Goal: Communication & Community: Answer question/provide support

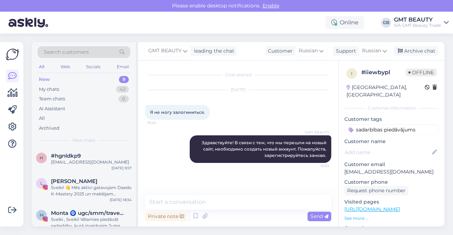
click at [60, 79] on div "New 9" at bounding box center [83, 80] width 93 height 10
click at [72, 153] on span "#hgnldkp9" at bounding box center [66, 156] width 30 height 6
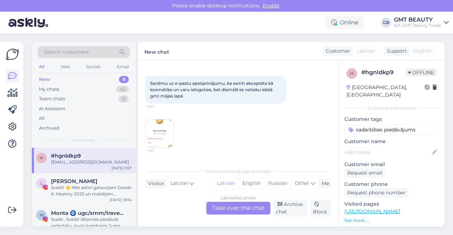
scroll to position [71, 0]
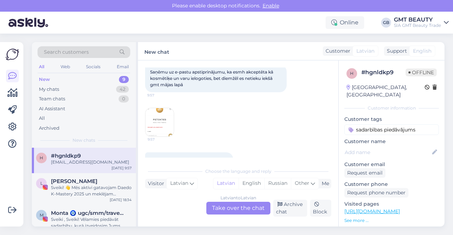
click at [166, 121] on img at bounding box center [159, 122] width 28 height 28
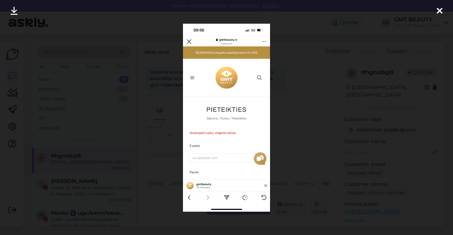
click at [438, 8] on icon at bounding box center [439, 11] width 6 height 9
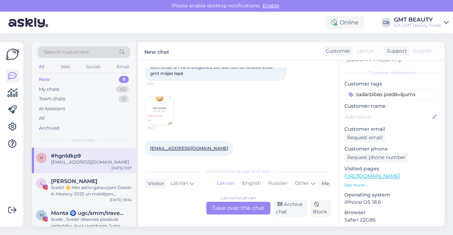
scroll to position [88, 0]
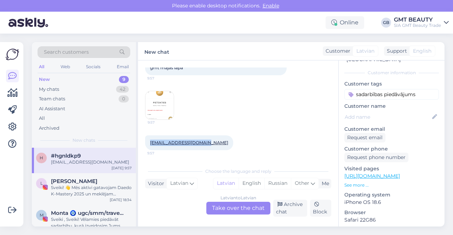
drag, startPoint x: 201, startPoint y: 140, endPoint x: 149, endPoint y: 142, distance: 51.3
click at [149, 142] on div "[EMAIL_ADDRESS][DOMAIN_NAME] 9:57" at bounding box center [189, 142] width 88 height 15
copy link "[EMAIL_ADDRESS][DOMAIN_NAME]"
click at [220, 207] on div "Latvian to Latvian Take over the chat" at bounding box center [238, 208] width 64 height 13
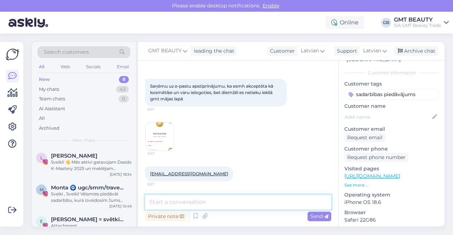
click at [215, 203] on textarea at bounding box center [238, 202] width 186 height 15
click at [192, 202] on textarea "Labdien! Jums tika nos;utīts aicinājums aktivi" at bounding box center [238, 202] width 186 height 15
click at [251, 203] on textarea "Labdien! Jums uz e-pastu tika nos;utīts aicinājums aktivi" at bounding box center [238, 202] width 186 height 15
click at [317, 201] on textarea "Labdien! Jums uz e-pastu tika nosūtīts aicinājums aktivi" at bounding box center [238, 202] width 186 height 15
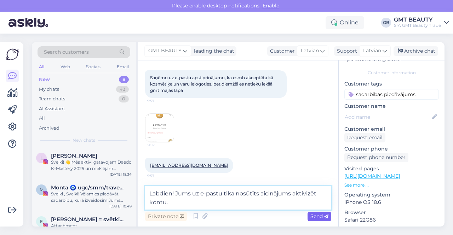
type textarea "Labdien! Jums uz e-pastu tika nosūtīts aicinājums aktivizēt kontu."
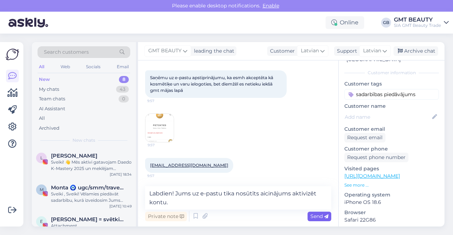
click at [315, 217] on span "Send" at bounding box center [319, 216] width 18 height 6
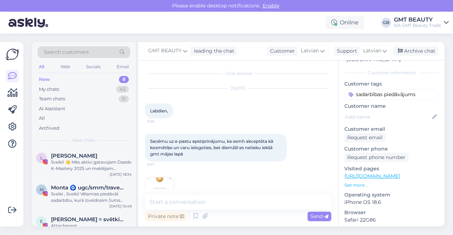
scroll to position [0, 0]
click at [382, 89] on input "sadarbības piedāvājums" at bounding box center [391, 94] width 94 height 11
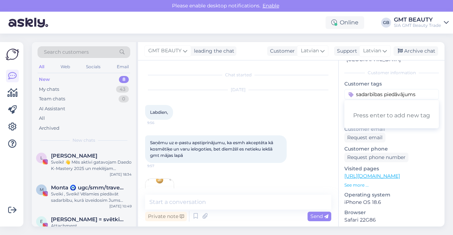
click at [389, 89] on input "sadarbības piedāvājums" at bounding box center [391, 94] width 94 height 11
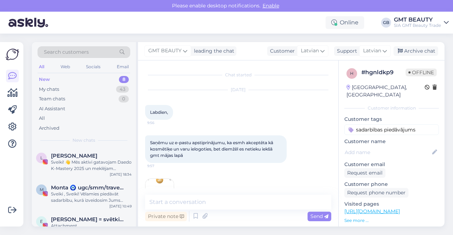
drag, startPoint x: 423, startPoint y: 122, endPoint x: 337, endPoint y: 122, distance: 85.6
click at [337, 122] on div "Chat started [DATE] Labdien, 9:56 Saņēmu uz e-pastu apstiprinājumu, ka esmh akc…" at bounding box center [291, 143] width 306 height 166
type input "parole"
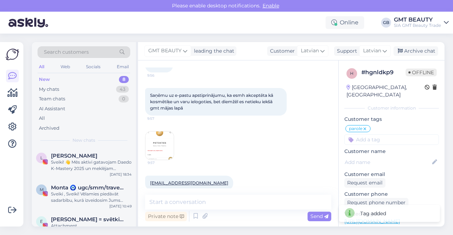
scroll to position [93, 0]
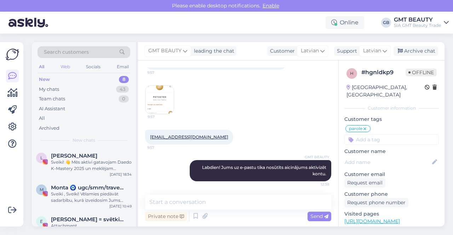
click at [68, 67] on div "Web" at bounding box center [65, 66] width 12 height 9
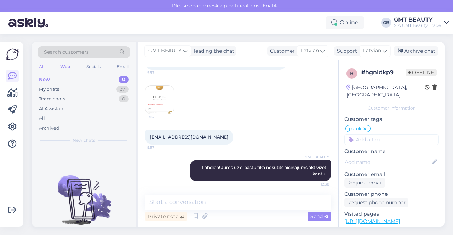
click at [41, 67] on div "All" at bounding box center [41, 66] width 8 height 9
